Goal: Check status

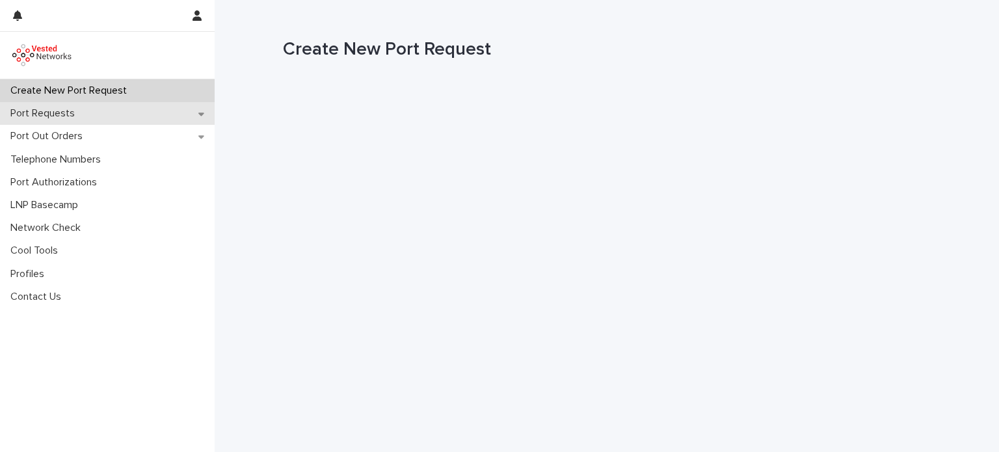
click at [55, 119] on p "Port Requests" at bounding box center [45, 113] width 80 height 12
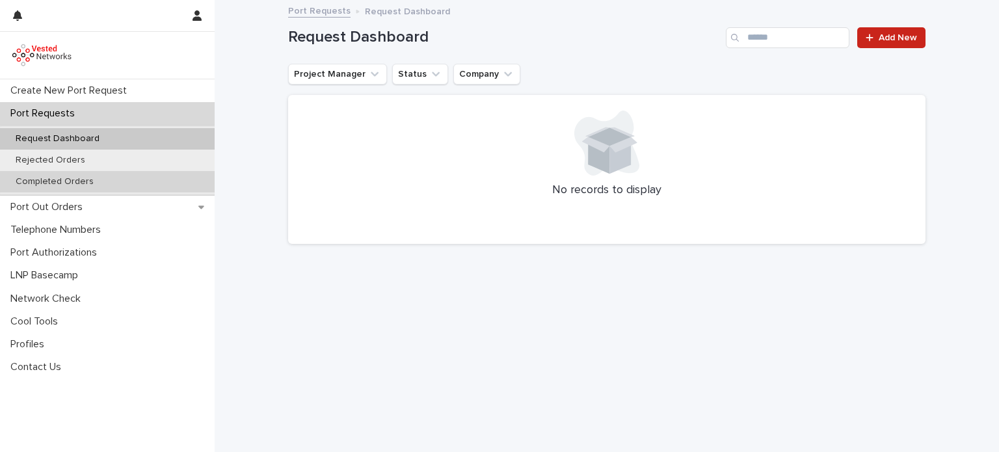
click at [73, 185] on p "Completed Orders" at bounding box center [54, 181] width 99 height 11
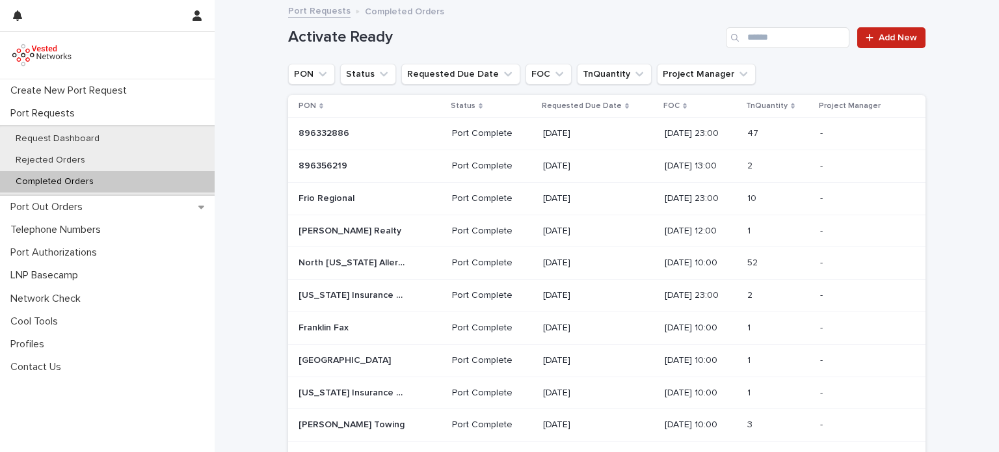
click at [509, 259] on p "Port Complete" at bounding box center [492, 263] width 81 height 11
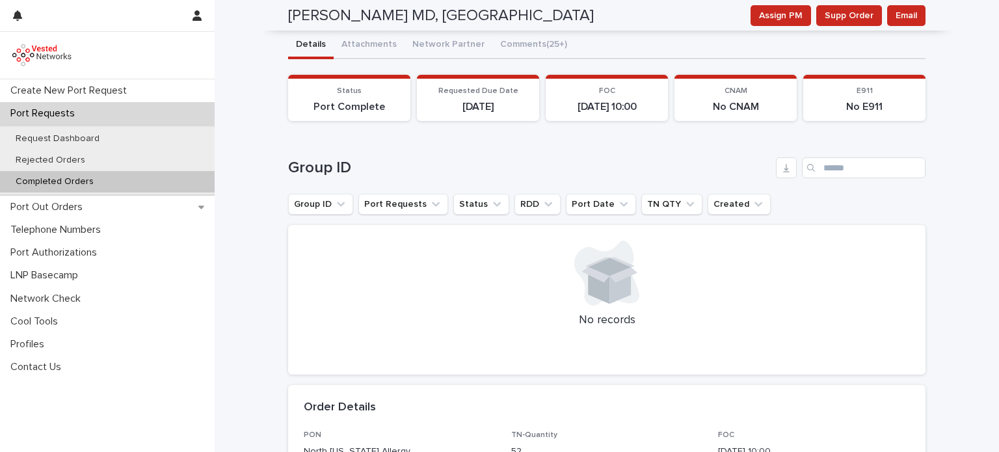
scroll to position [25, 0]
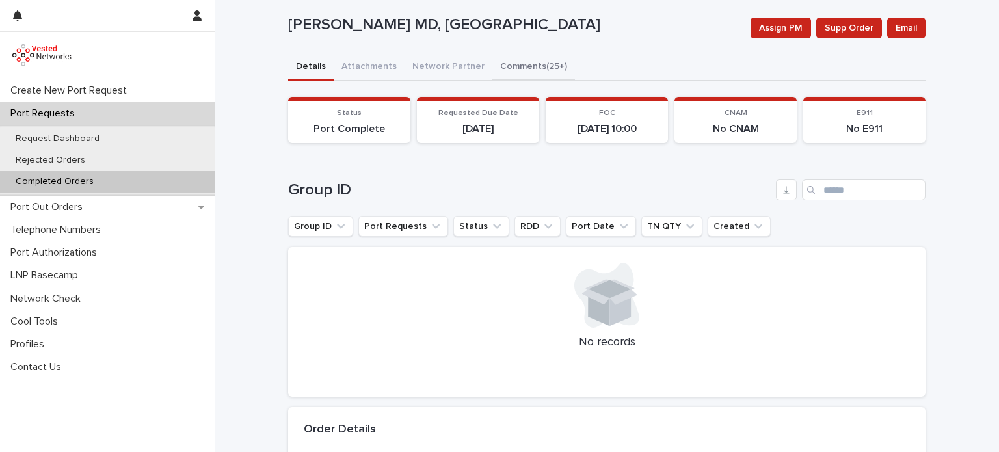
click at [507, 68] on button "Comments (25+)" at bounding box center [533, 67] width 83 height 27
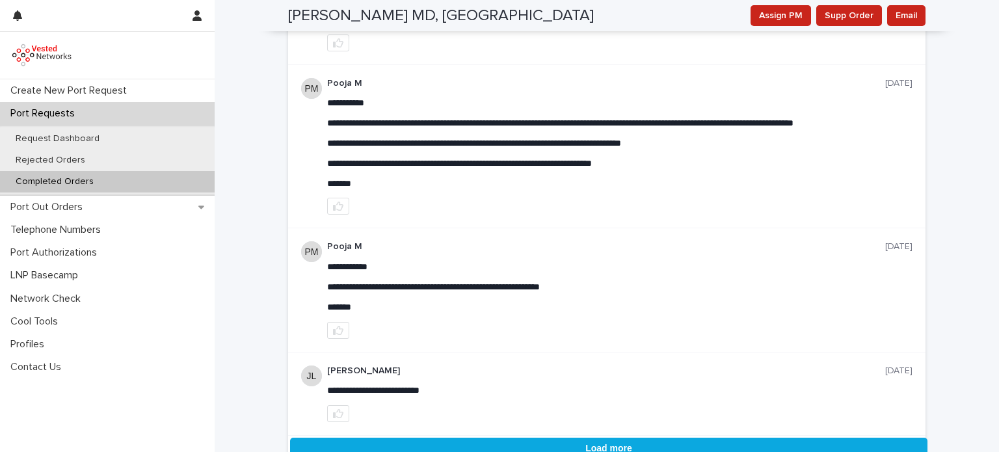
scroll to position [3645, 0]
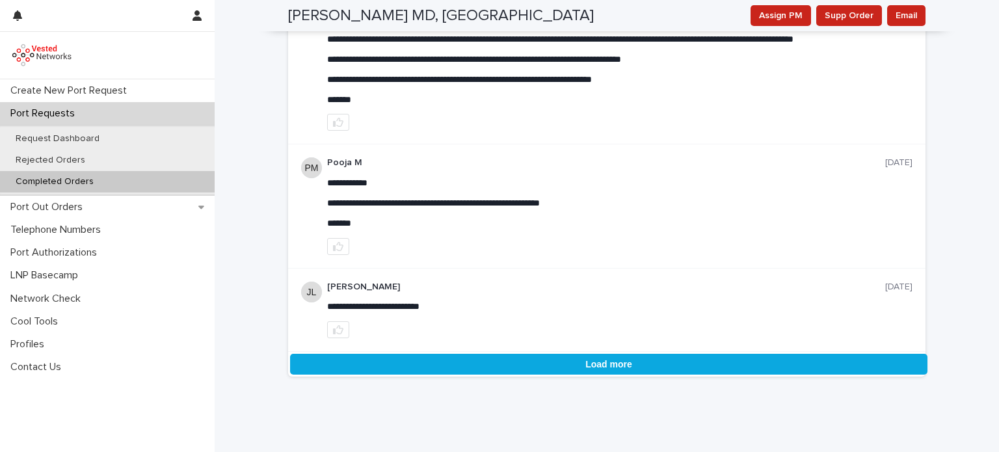
click at [570, 374] on button "Load more" at bounding box center [608, 364] width 637 height 21
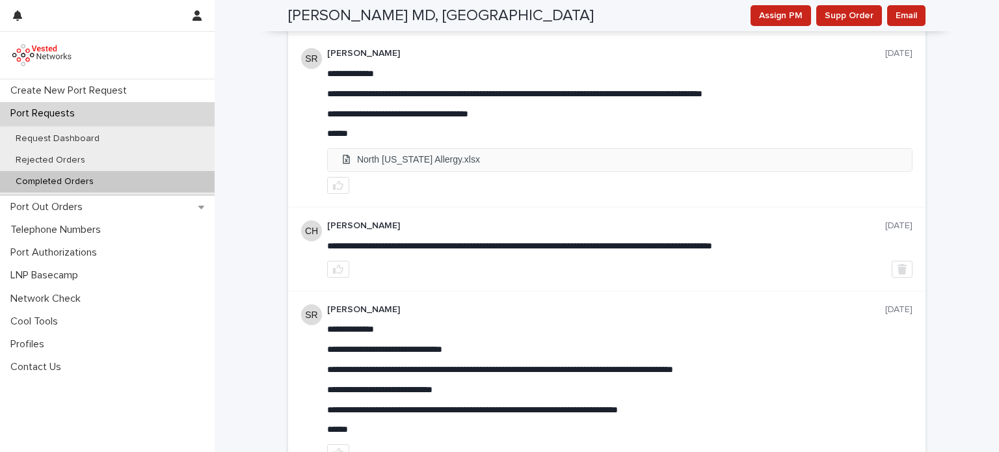
scroll to position [2835, 0]
click at [394, 171] on li "North Texas Allergy.xlsx" at bounding box center [620, 160] width 584 height 21
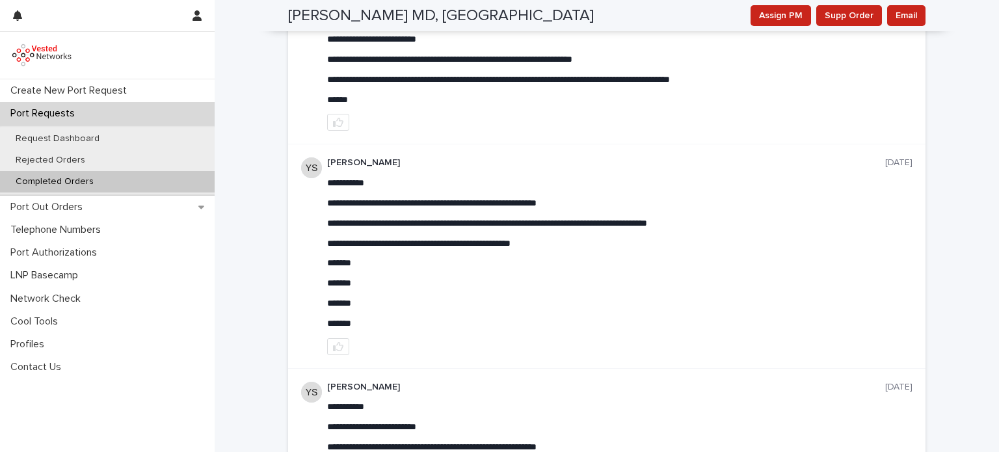
scroll to position [226, 0]
